Goal: Information Seeking & Learning: Learn about a topic

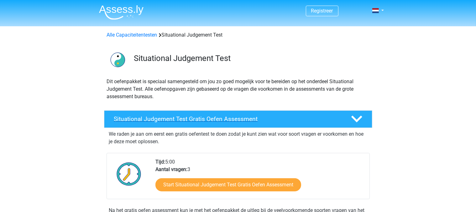
click at [358, 122] on icon at bounding box center [356, 119] width 11 height 11
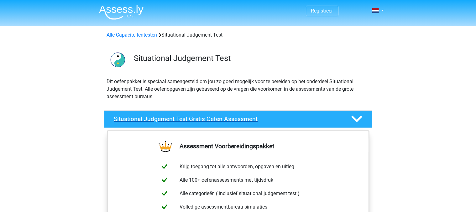
click at [351, 121] on icon at bounding box center [356, 119] width 11 height 11
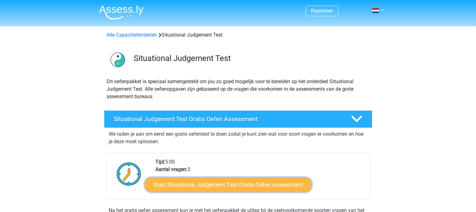
click at [265, 183] on link "Start Situational Judgement Test Gratis Oefen Assessment" at bounding box center [228, 185] width 168 height 15
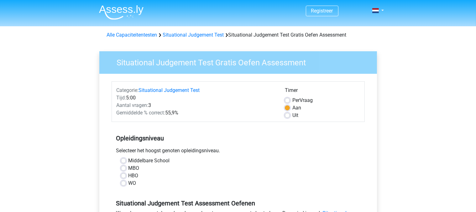
click at [128, 159] on label "Middelbare School" at bounding box center [148, 161] width 41 height 8
click at [125, 159] on input "Middelbare School" at bounding box center [123, 160] width 5 height 6
radio input "true"
click at [121, 165] on input "MBO" at bounding box center [123, 168] width 5 height 6
radio input "true"
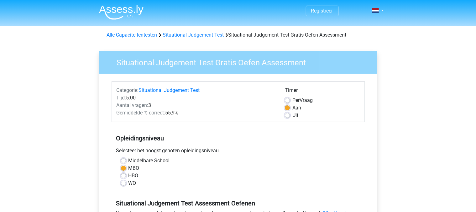
click at [121, 172] on input "HBO" at bounding box center [123, 175] width 5 height 6
radio input "true"
click at [121, 165] on input "MBO" at bounding box center [123, 168] width 5 height 6
radio input "true"
click at [352, 140] on h5 "Opleidingsniveau" at bounding box center [238, 138] width 244 height 13
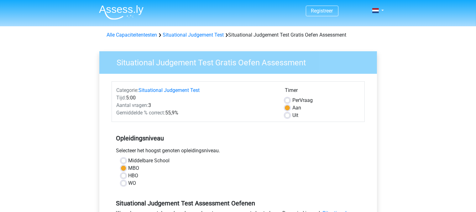
drag, startPoint x: 350, startPoint y: 150, endPoint x: 346, endPoint y: 185, distance: 35.3
click at [346, 185] on div "Opleidingsniveau Selecteer het hoogst genoten opleidingsniveau. Middelbare Scho…" at bounding box center [238, 159] width 253 height 68
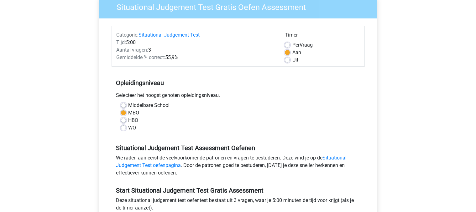
scroll to position [63, 0]
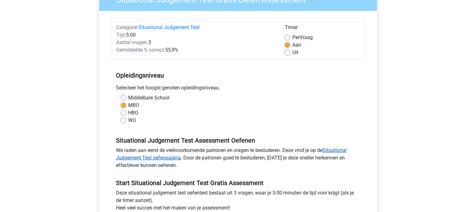
click at [334, 152] on link "Situational Judgement Test oefenpagina" at bounding box center [231, 154] width 231 height 13
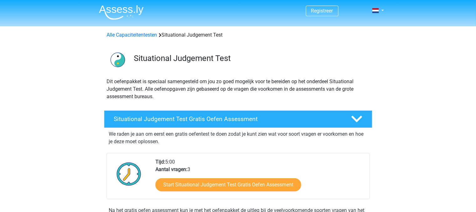
drag, startPoint x: 0, startPoint y: 0, endPoint x: 248, endPoint y: 153, distance: 291.7
click at [248, 153] on div "We raden je aan om eerst een gratis oefentest te doen zodat je kunt zien wat vo…" at bounding box center [237, 175] width 263 height 94
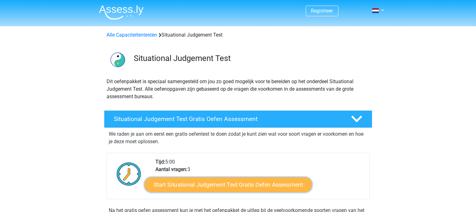
click at [265, 185] on link "Start Situational Judgement Test Gratis Oefen Assessment" at bounding box center [228, 185] width 168 height 15
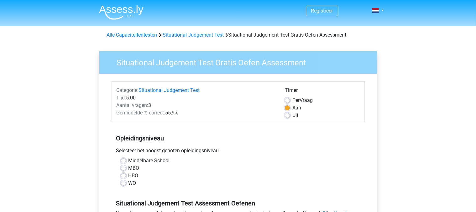
click at [128, 161] on label "Middelbare School" at bounding box center [148, 161] width 41 height 8
click at [124, 161] on input "Middelbare School" at bounding box center [123, 160] width 5 height 6
radio input "true"
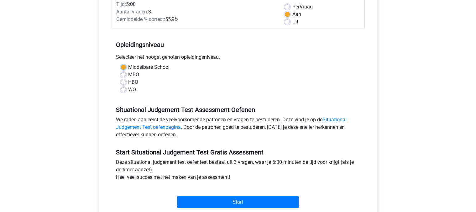
scroll to position [112, 0]
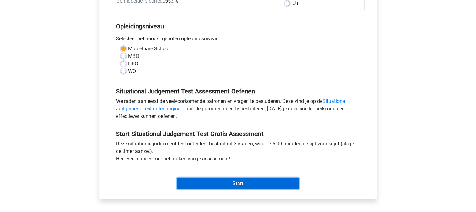
click at [244, 183] on input "Start" at bounding box center [238, 184] width 122 height 12
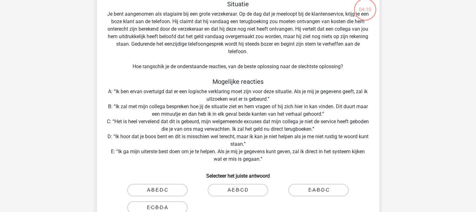
scroll to position [41, 0]
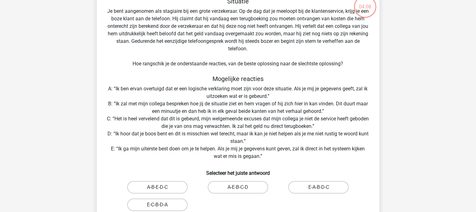
click at [392, 142] on div "Registreer Nederlands English" at bounding box center [238, 189] width 476 height 461
click at [331, 188] on label "E-A-B-D-C" at bounding box center [318, 187] width 60 height 13
click at [323, 188] on input "E-A-B-D-C" at bounding box center [321, 190] width 4 height 4
radio input "true"
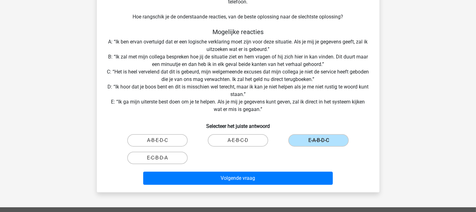
scroll to position [104, 0]
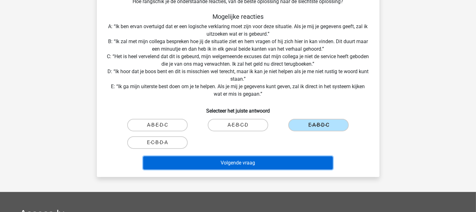
click at [288, 158] on button "Volgende vraag" at bounding box center [237, 163] width 189 height 13
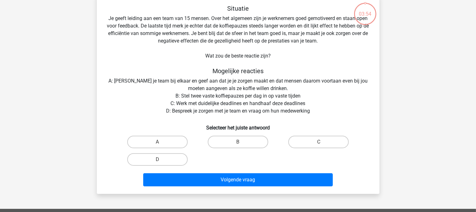
scroll to position [29, 0]
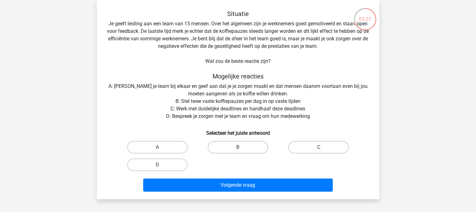
click at [162, 163] on label "D" at bounding box center [157, 165] width 60 height 13
click at [161, 165] on input "D" at bounding box center [159, 167] width 4 height 4
radio input "true"
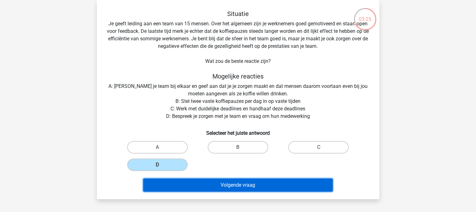
click at [198, 184] on button "Volgende vraag" at bounding box center [237, 185] width 189 height 13
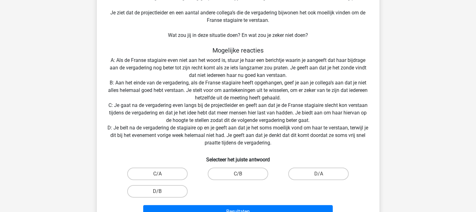
scroll to position [88, 0]
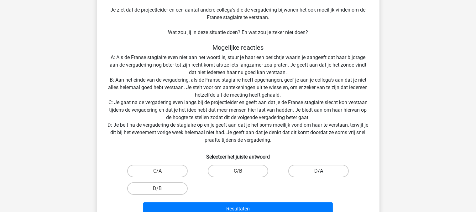
click at [313, 169] on label "D/A" at bounding box center [318, 171] width 60 height 13
click at [319, 171] on input "D/A" at bounding box center [321, 173] width 4 height 4
radio input "true"
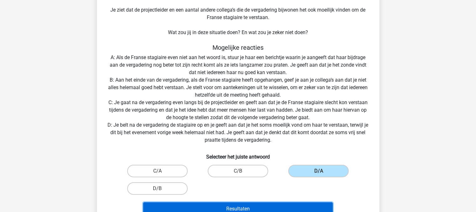
click at [267, 203] on button "Resultaten" at bounding box center [237, 209] width 189 height 13
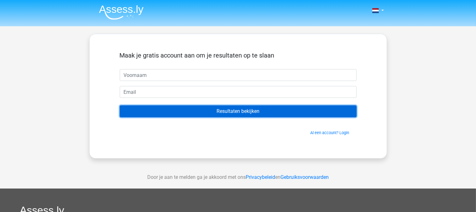
click at [245, 111] on input "Resultaten bekijken" at bounding box center [238, 112] width 237 height 12
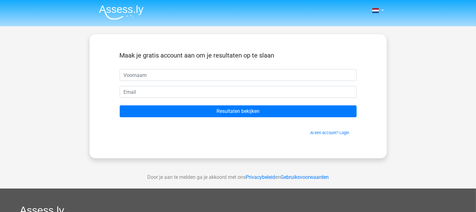
click at [199, 85] on form "Maak je gratis account aan om je resultaten op te slaan Resultaten bekijken Al …" at bounding box center [238, 94] width 237 height 84
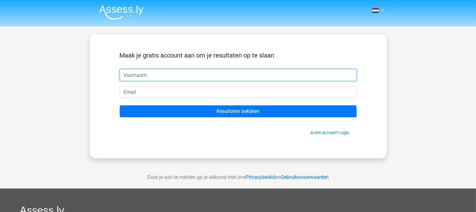
click at [152, 71] on input "text" at bounding box center [238, 75] width 237 height 12
type input "[PERSON_NAME]"
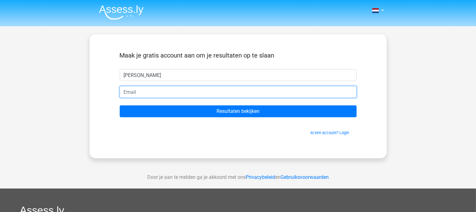
click at [142, 92] on input "email" at bounding box center [238, 92] width 237 height 12
type input "[EMAIL_ADDRESS][DOMAIN_NAME]"
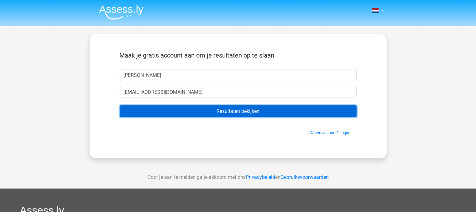
click at [201, 107] on input "Resultaten bekijken" at bounding box center [238, 112] width 237 height 12
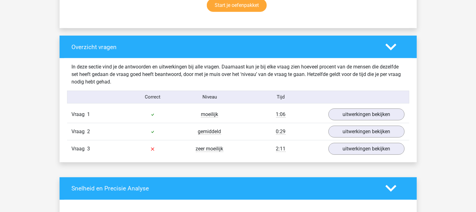
scroll to position [439, 0]
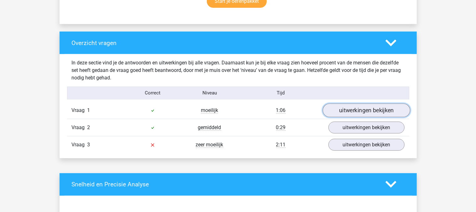
click at [345, 104] on link "uitwerkingen bekijken" at bounding box center [365, 111] width 87 height 14
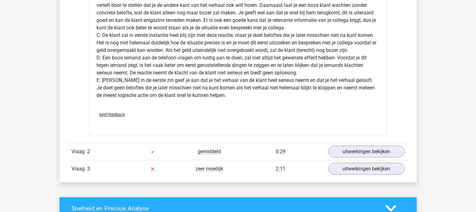
scroll to position [802, 0]
click at [387, 145] on link "uitwerkingen bekijken" at bounding box center [365, 152] width 87 height 14
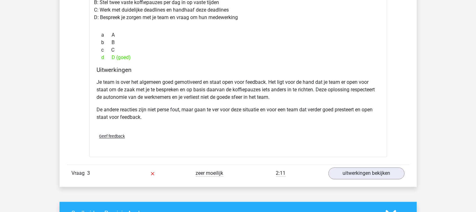
scroll to position [1069, 0]
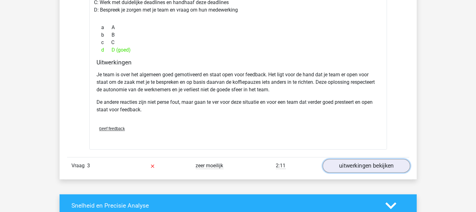
click at [377, 164] on link "uitwerkingen bekijken" at bounding box center [365, 166] width 87 height 14
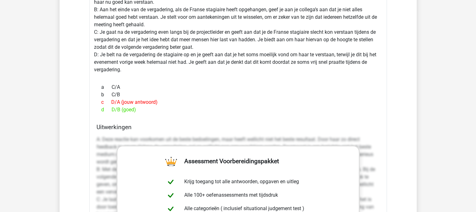
scroll to position [1374, 0]
click at [374, 126] on h4 "Uitwerkingen" at bounding box center [238, 126] width 283 height 7
drag, startPoint x: 457, startPoint y: 103, endPoint x: 474, endPoint y: 121, distance: 24.2
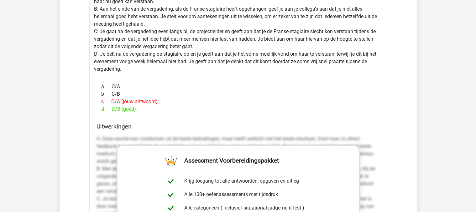
click at [357, 107] on div "d D/B (goed)" at bounding box center [238, 110] width 283 height 8
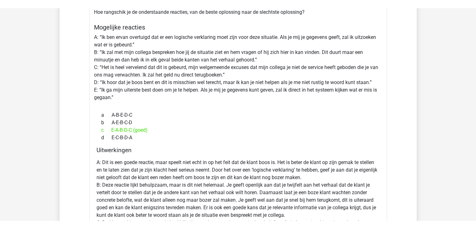
scroll to position [408, 0]
